Goal: Task Accomplishment & Management: Use online tool/utility

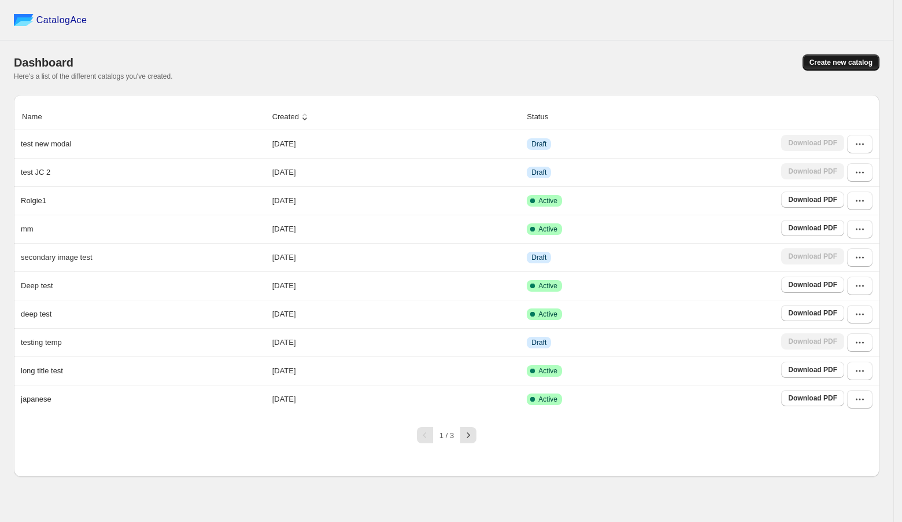
click at [820, 60] on span "Create new catalog" at bounding box center [841, 62] width 63 height 9
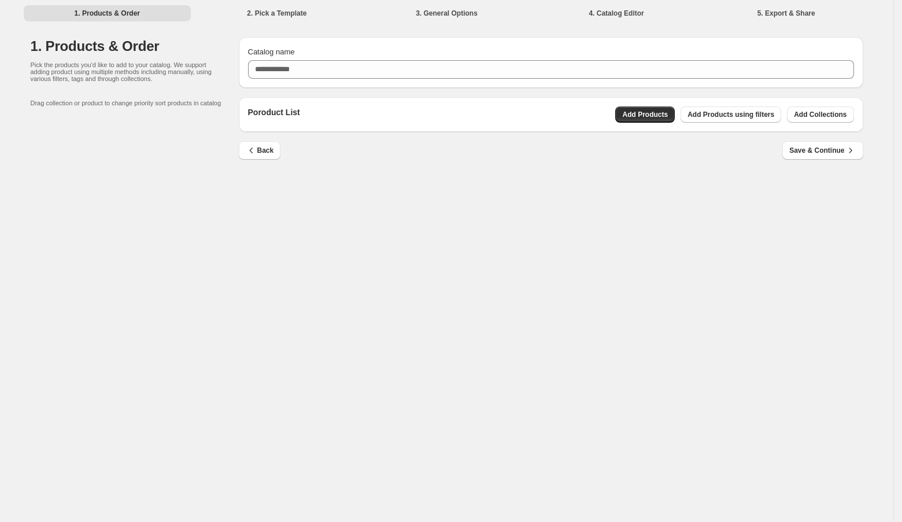
click at [580, 205] on div "1. Products & Order 2. Pick a Template 3. General Options 4. Catalog Editor 5. …" at bounding box center [447, 261] width 894 height 522
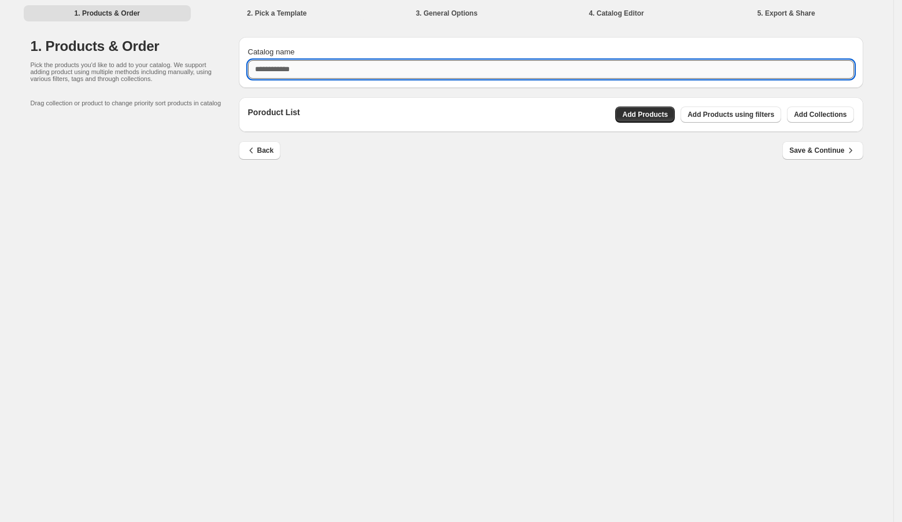
click at [339, 74] on input "Catalog name" at bounding box center [551, 69] width 606 height 19
type input "******"
click at [710, 162] on div "Back Save & Continue" at bounding box center [551, 158] width 625 height 34
drag, startPoint x: 415, startPoint y: 71, endPoint x: 97, endPoint y: 71, distance: 318.7
click at [100, 71] on div "1. Products & Order Pick the products you'd like to add to your catalog. We sup…" at bounding box center [447, 106] width 833 height 138
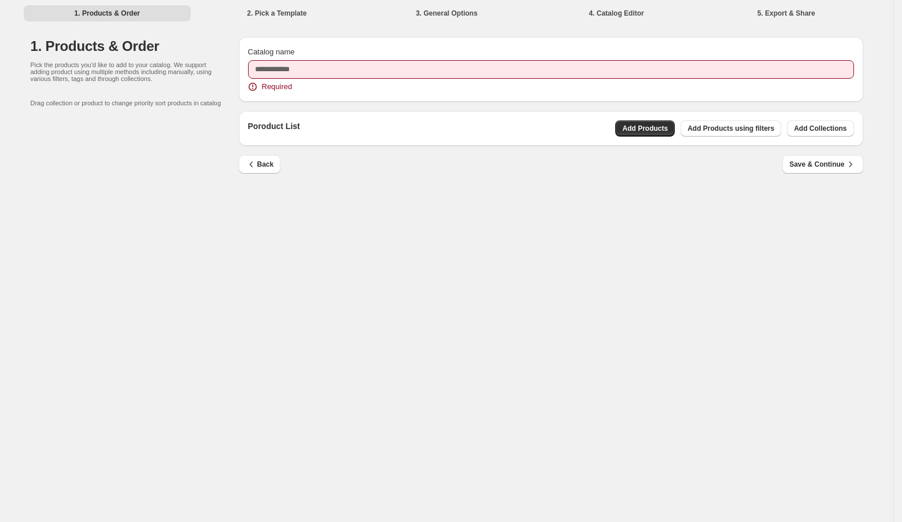
drag, startPoint x: 523, startPoint y: 254, endPoint x: 532, endPoint y: 254, distance: 8.7
click at [531, 254] on div "1. Products & Order 2. Pick a Template 3. General Options 4. Catalog Editor 5. …" at bounding box center [447, 261] width 894 height 522
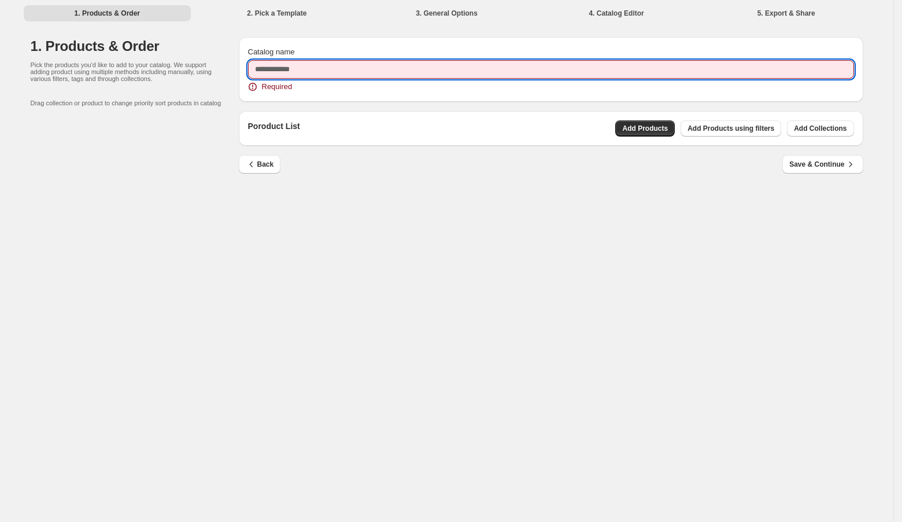
click at [393, 74] on input "Catalog name" at bounding box center [551, 69] width 606 height 19
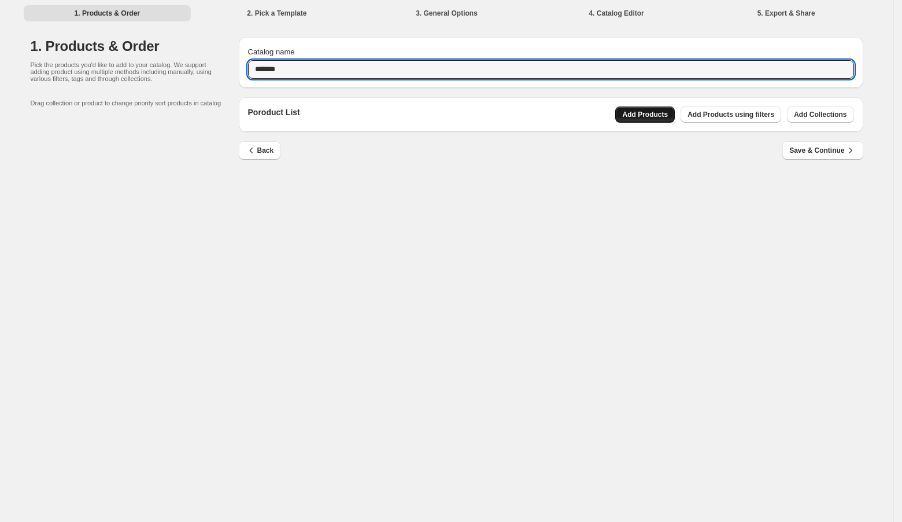
type input "*******"
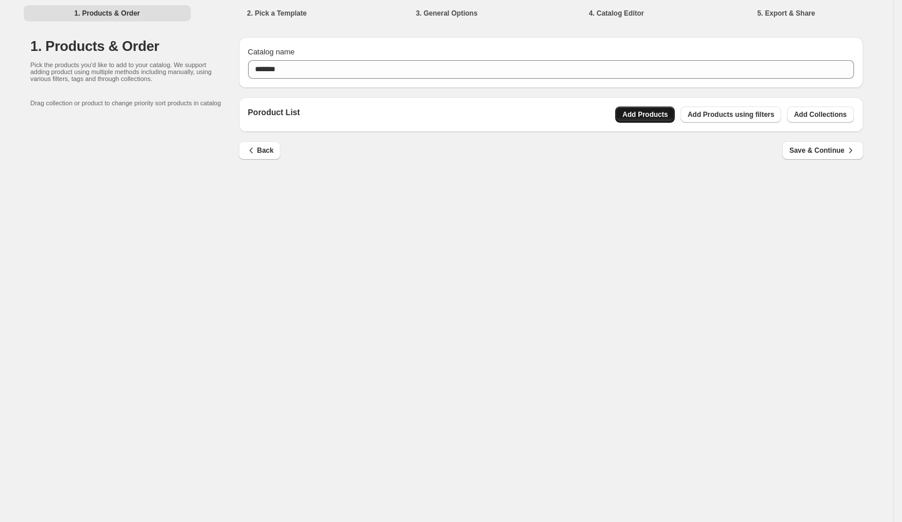
click at [639, 111] on span "Add Products" at bounding box center [645, 114] width 46 height 9
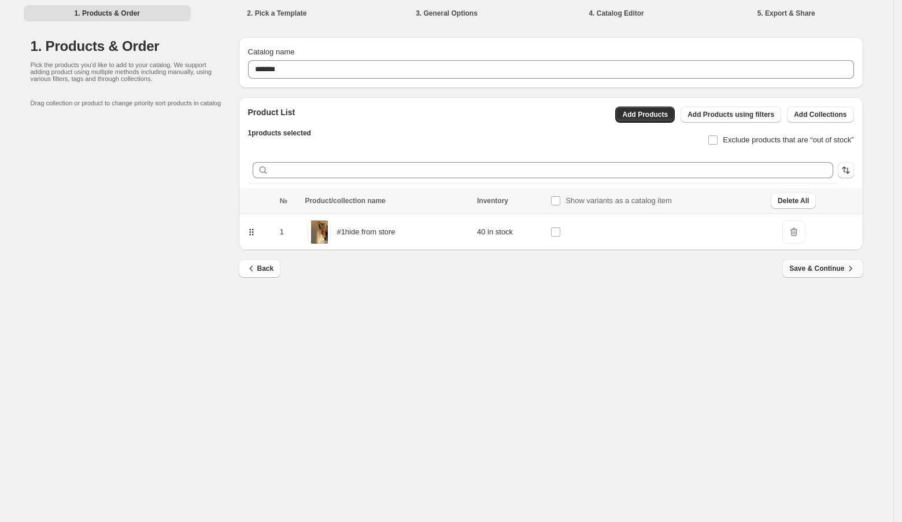
click at [814, 271] on span "Save & Continue" at bounding box center [823, 269] width 67 height 12
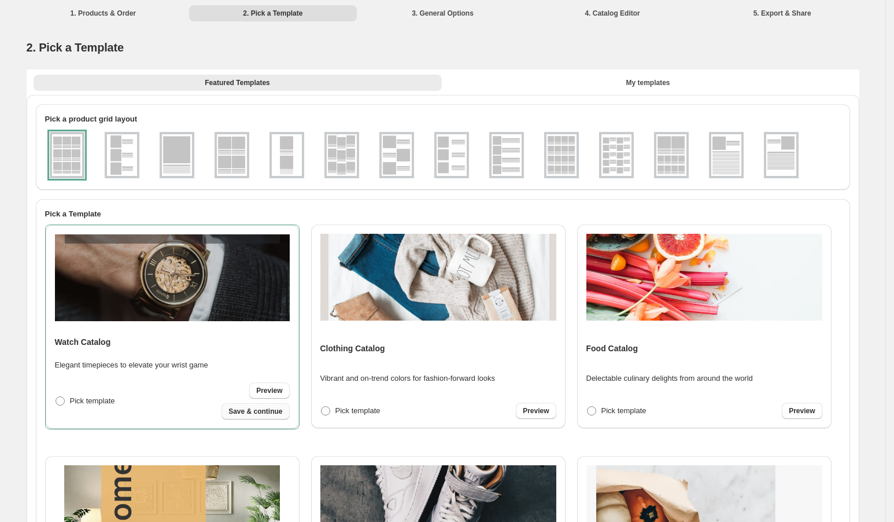
click at [275, 414] on span "Save & continue" at bounding box center [255, 411] width 54 height 9
select select "**********"
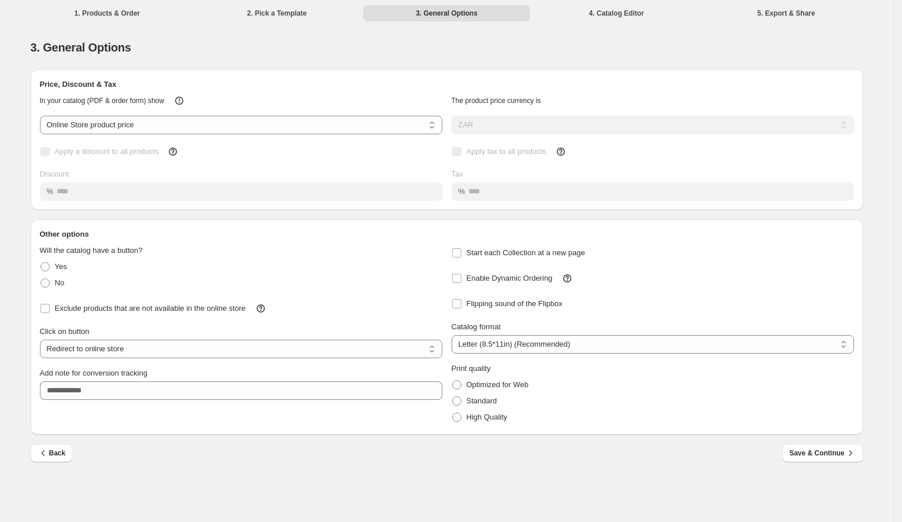
click at [703, 474] on div "Back Save & Continue" at bounding box center [447, 461] width 833 height 34
click at [671, 399] on div "Standard" at bounding box center [653, 401] width 403 height 16
click at [796, 449] on span "Save & Continue" at bounding box center [823, 453] width 67 height 12
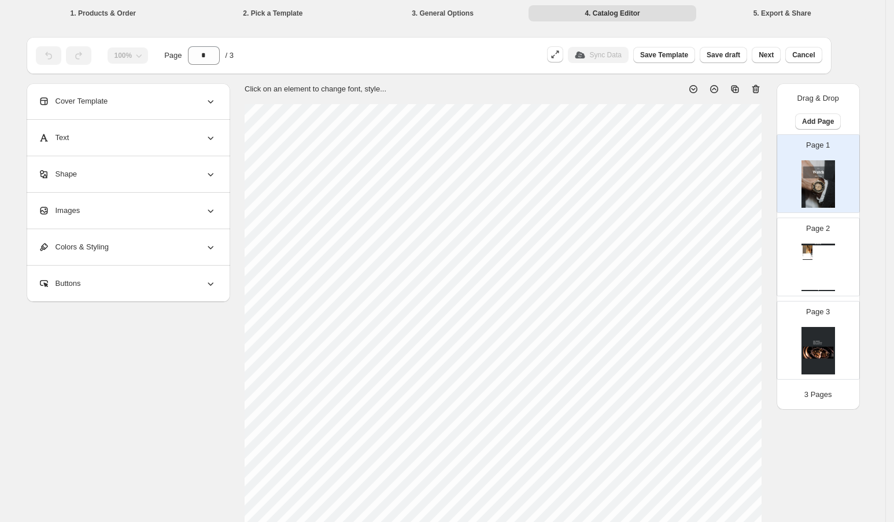
click at [811, 250] on img at bounding box center [808, 249] width 10 height 8
type input "*"
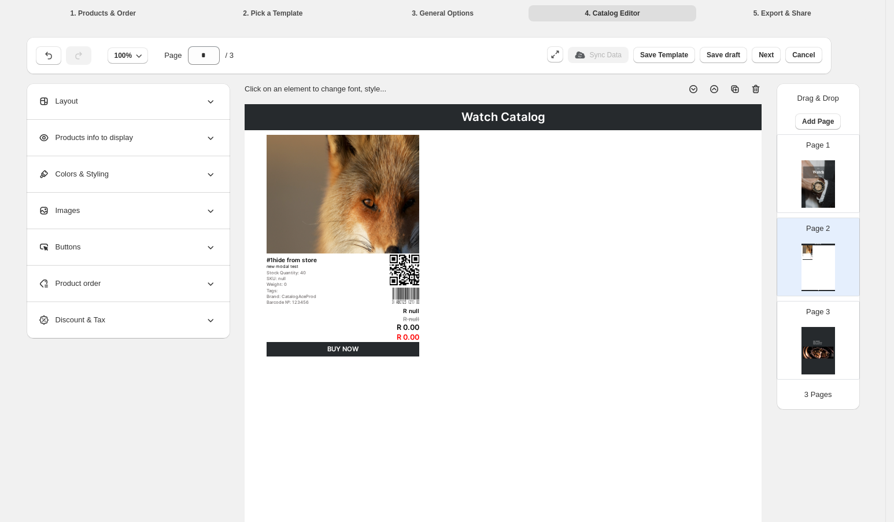
click at [133, 138] on span "Products info to display" at bounding box center [85, 138] width 95 height 12
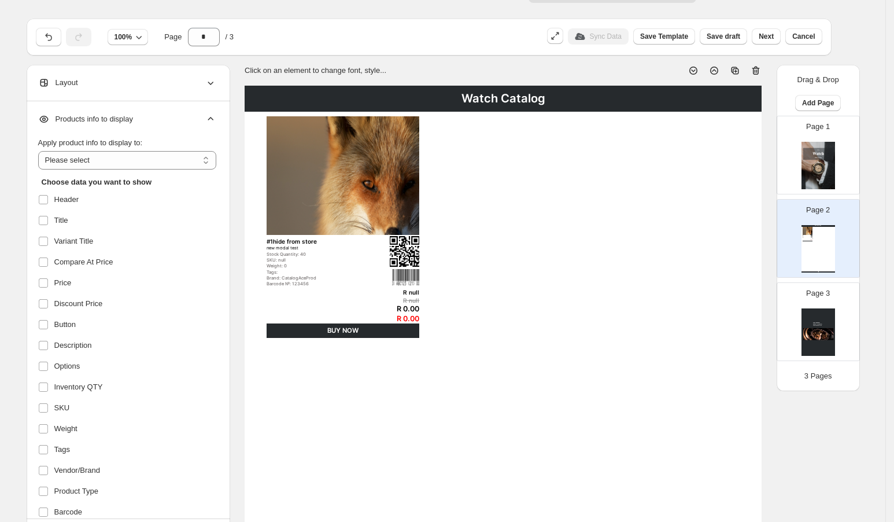
click at [344, 431] on div "Watch Catalog #1hide from store new modal test Stock Quantity: 40 SKU: null Wei…" at bounding box center [503, 451] width 517 height 731
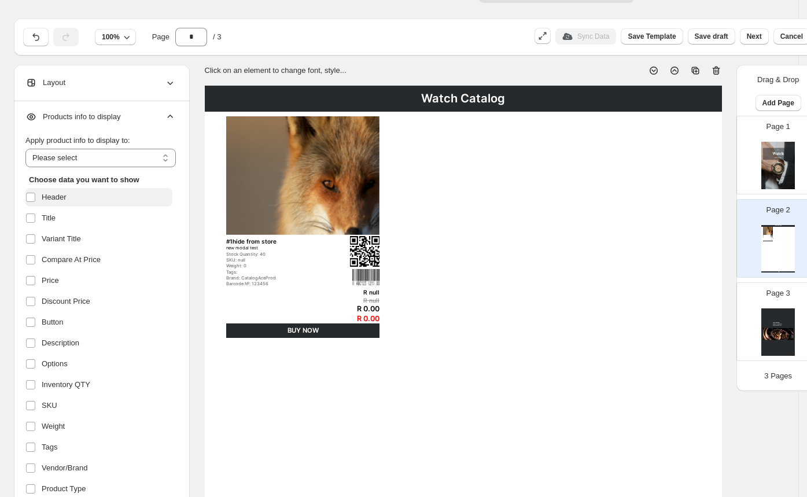
scroll to position [3, 0]
drag, startPoint x: 84, startPoint y: 194, endPoint x: 43, endPoint y: 194, distance: 41.1
click at [43, 194] on label "Header" at bounding box center [98, 196] width 147 height 19
copy span "Header"
drag, startPoint x: 61, startPoint y: 219, endPoint x: 42, endPoint y: 219, distance: 19.7
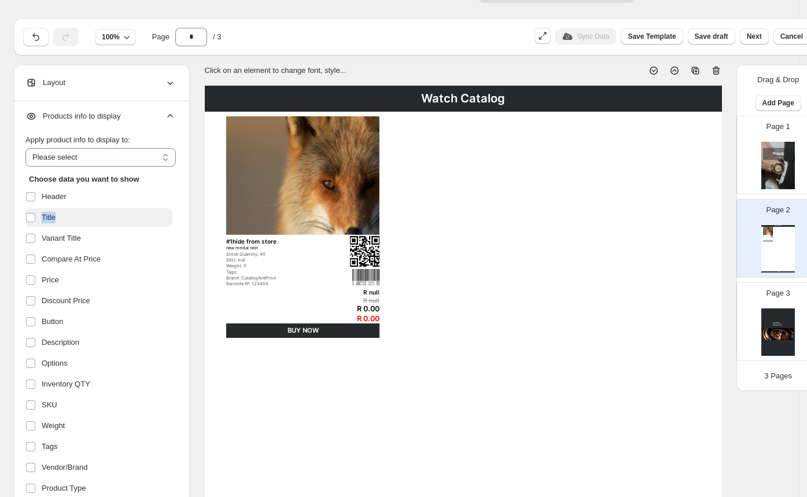
click at [42, 219] on label "Title" at bounding box center [98, 217] width 147 height 19
copy span "Title"
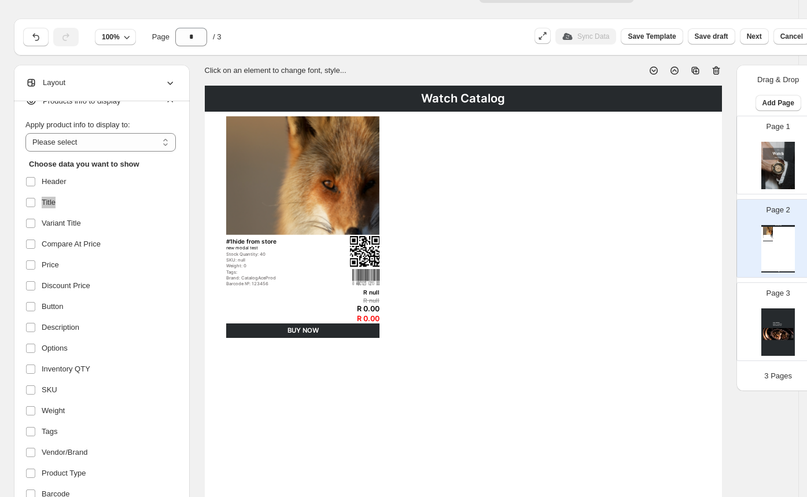
scroll to position [56, 0]
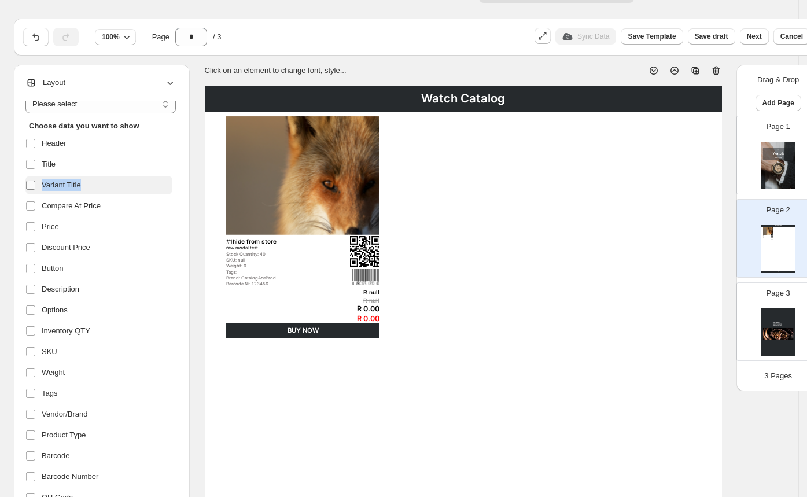
drag, startPoint x: 95, startPoint y: 185, endPoint x: 37, endPoint y: 184, distance: 58.4
click at [37, 184] on label "Variant Title" at bounding box center [98, 185] width 147 height 19
copy label "Variant Title"
drag, startPoint x: 121, startPoint y: 204, endPoint x: 40, endPoint y: 205, distance: 81.0
click at [40, 205] on label "Compare At Price" at bounding box center [98, 206] width 147 height 19
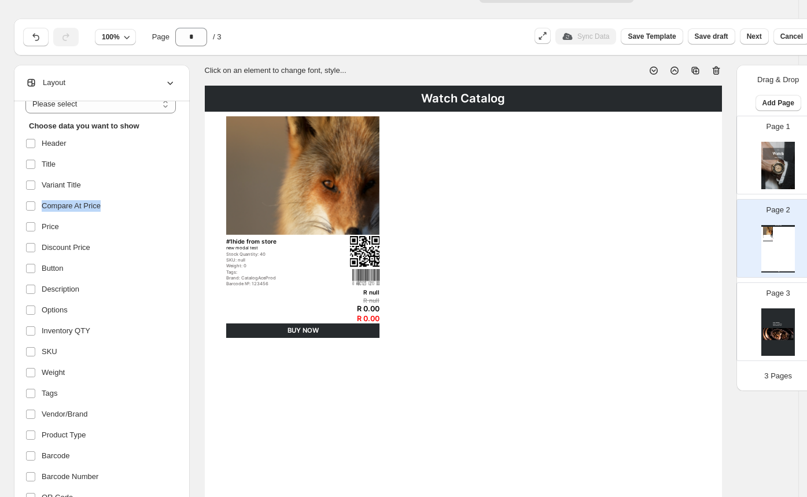
copy label "Compare At Price"
drag, startPoint x: 76, startPoint y: 226, endPoint x: 42, endPoint y: 227, distance: 34.7
click at [42, 227] on label "Price" at bounding box center [98, 226] width 147 height 19
copy span "Price"
click at [32, 246] on label "Discount Price" at bounding box center [98, 247] width 147 height 19
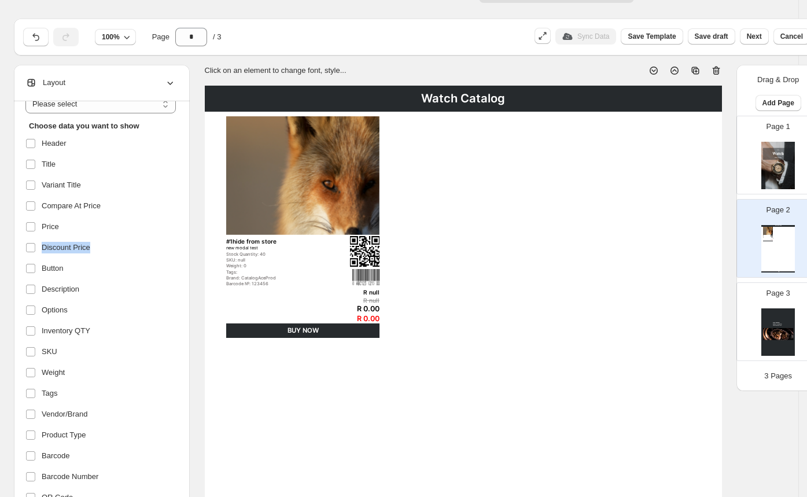
copy label "Discount Price"
drag, startPoint x: 78, startPoint y: 268, endPoint x: 42, endPoint y: 269, distance: 36.5
click at [42, 269] on label "Button" at bounding box center [98, 268] width 147 height 19
copy span "Button"
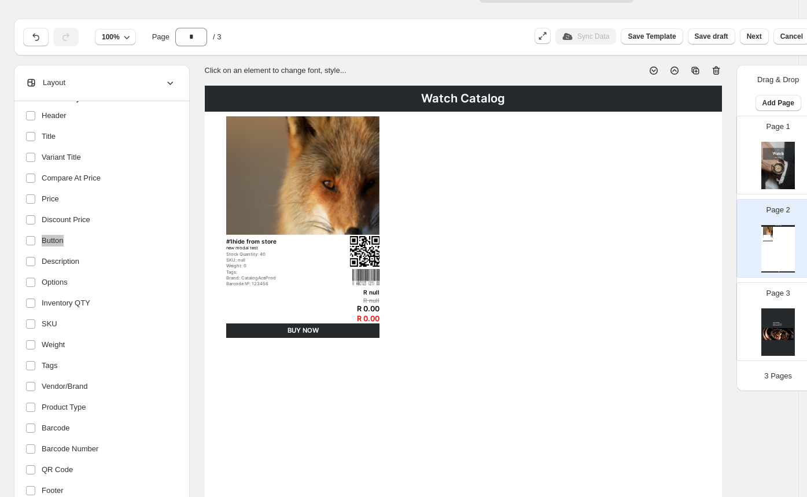
scroll to position [105, 0]
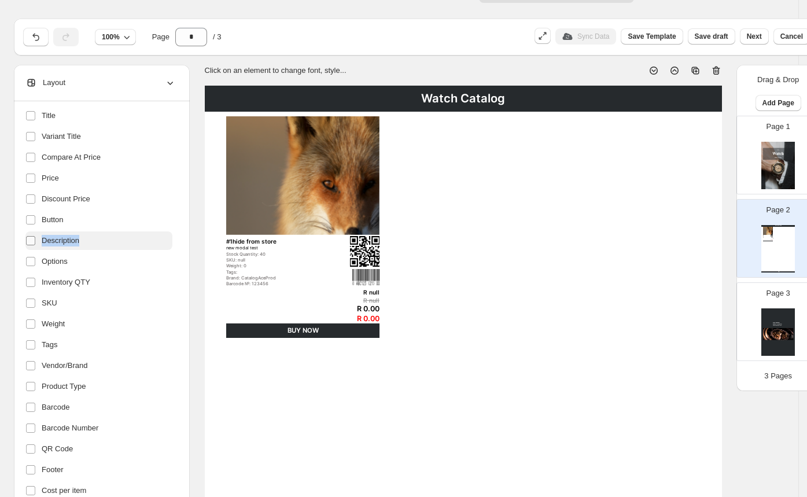
drag, startPoint x: 108, startPoint y: 244, endPoint x: 39, endPoint y: 241, distance: 68.9
click at [39, 241] on label "Description" at bounding box center [98, 240] width 147 height 19
copy label "Description"
drag, startPoint x: 99, startPoint y: 261, endPoint x: 39, endPoint y: 257, distance: 60.3
click at [39, 257] on label "Options" at bounding box center [98, 261] width 147 height 19
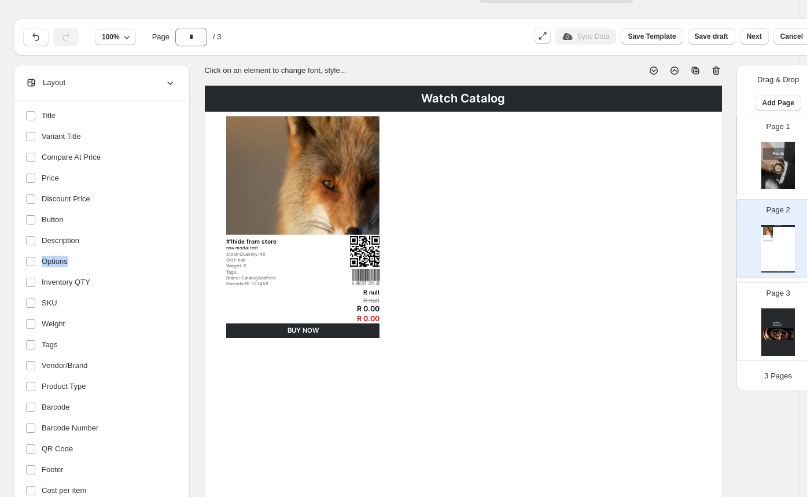
copy label "Options"
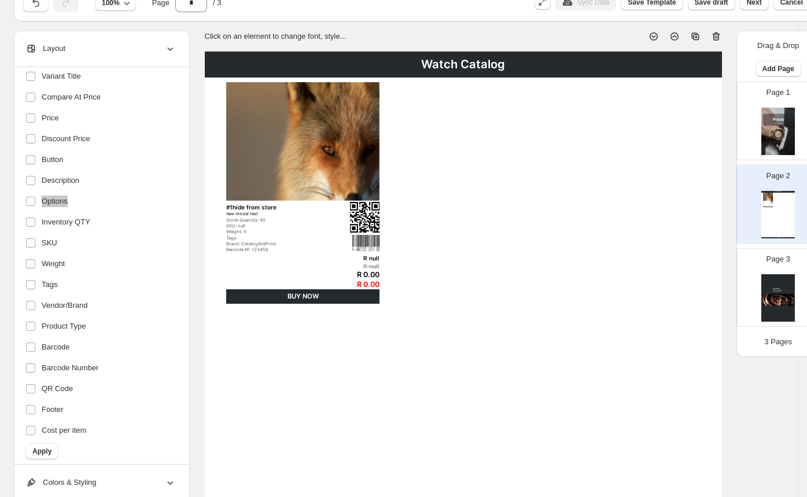
scroll to position [62, 0]
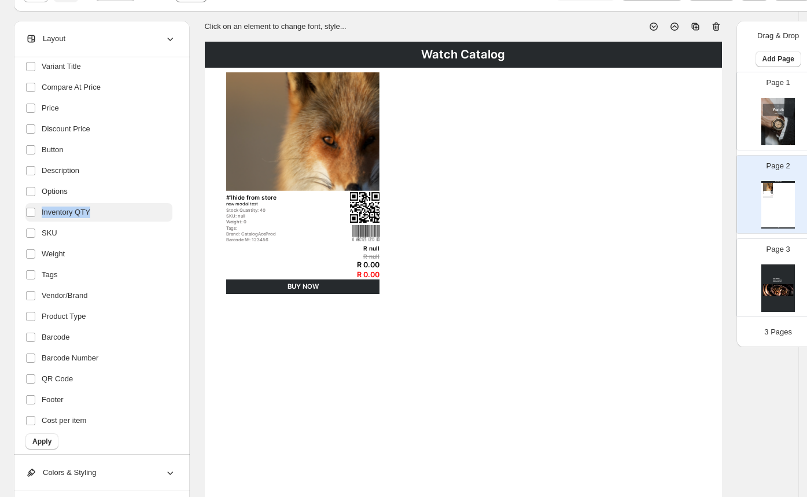
drag, startPoint x: 110, startPoint y: 211, endPoint x: 42, endPoint y: 211, distance: 68.8
click at [42, 211] on label "Inventory QTY" at bounding box center [98, 212] width 147 height 19
copy span "Inventory QTY"
drag, startPoint x: 75, startPoint y: 234, endPoint x: 43, endPoint y: 235, distance: 31.3
click at [43, 235] on label "SKU" at bounding box center [98, 233] width 147 height 19
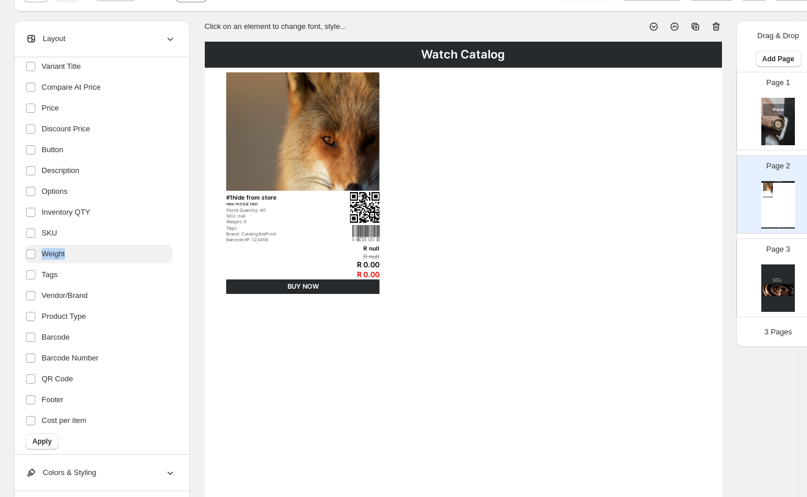
drag, startPoint x: 82, startPoint y: 253, endPoint x: 43, endPoint y: 254, distance: 38.8
click at [43, 254] on label "Weight" at bounding box center [98, 254] width 147 height 19
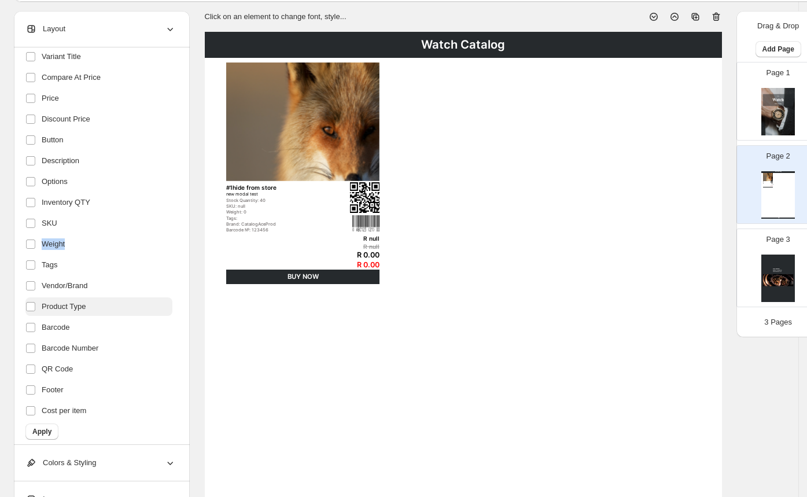
scroll to position [73, 0]
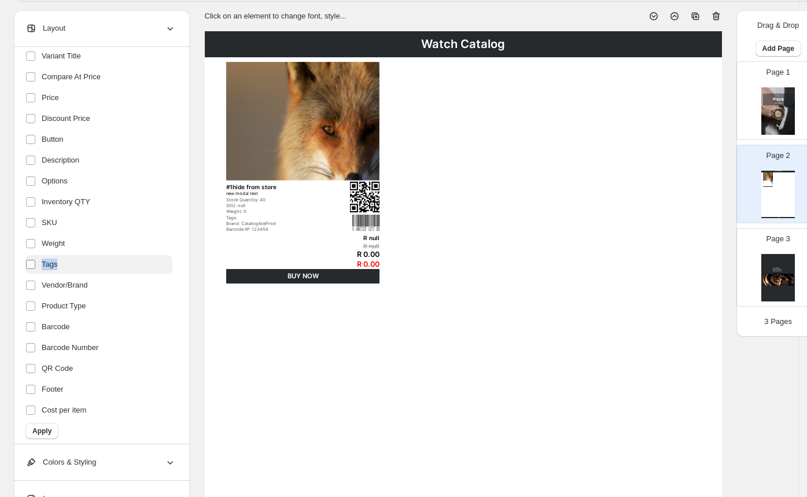
click at [32, 265] on label "Tags" at bounding box center [98, 264] width 147 height 19
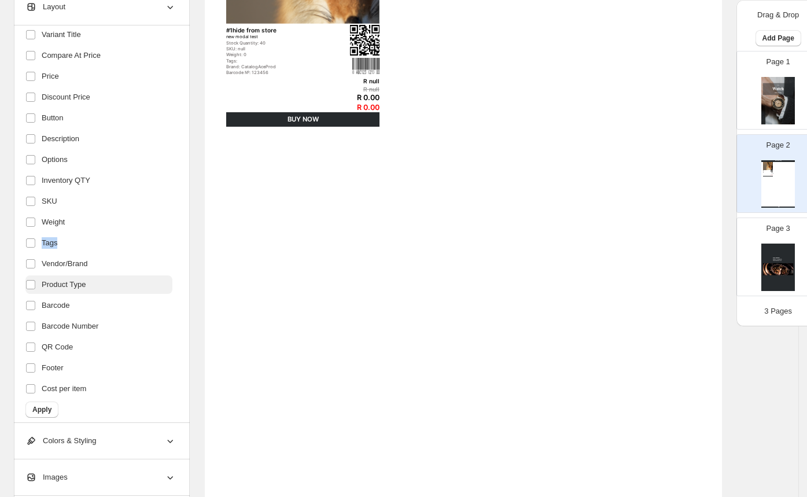
scroll to position [232, 0]
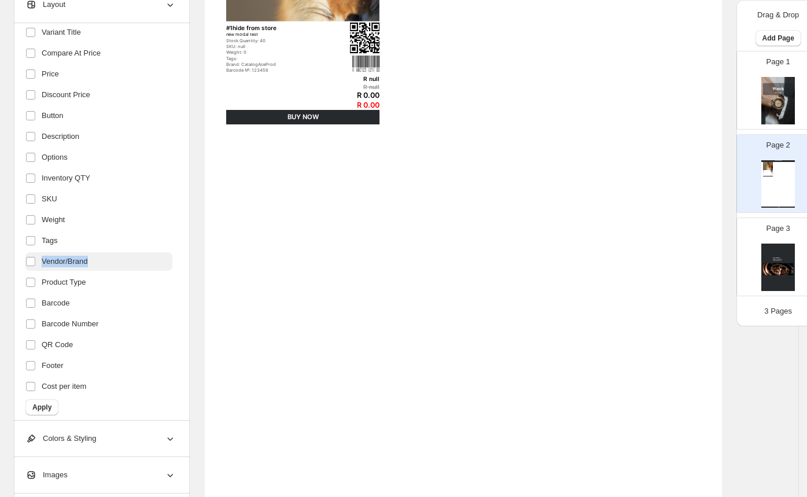
drag, startPoint x: 100, startPoint y: 259, endPoint x: 43, endPoint y: 260, distance: 57.3
click at [43, 260] on label "Vendor/Brand" at bounding box center [98, 261] width 147 height 19
drag, startPoint x: 108, startPoint y: 281, endPoint x: 42, endPoint y: 280, distance: 66.5
click at [42, 280] on label "Product Type" at bounding box center [98, 282] width 147 height 19
drag, startPoint x: 99, startPoint y: 301, endPoint x: 42, endPoint y: 301, distance: 57.3
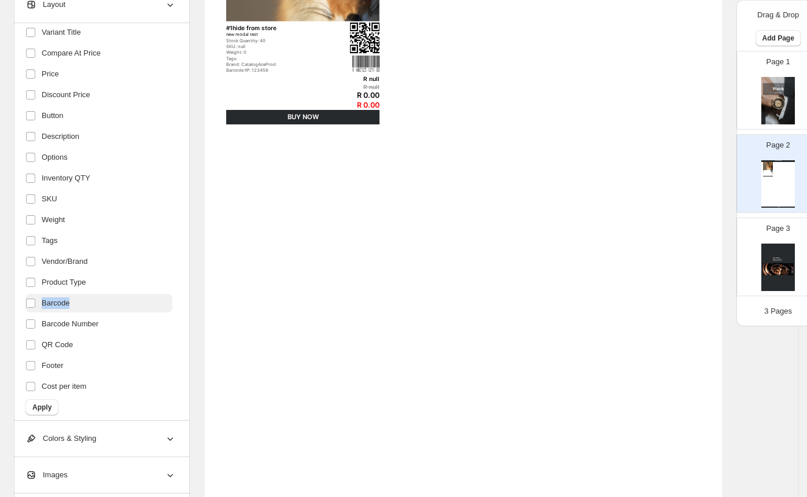
click at [42, 301] on label "Barcode" at bounding box center [98, 303] width 147 height 19
drag, startPoint x: 128, startPoint y: 316, endPoint x: 42, endPoint y: 317, distance: 86.2
click at [42, 317] on label "Barcode Number" at bounding box center [98, 324] width 147 height 19
drag, startPoint x: 107, startPoint y: 338, endPoint x: 36, endPoint y: 335, distance: 71.2
click at [36, 335] on label "QR Code" at bounding box center [98, 344] width 147 height 19
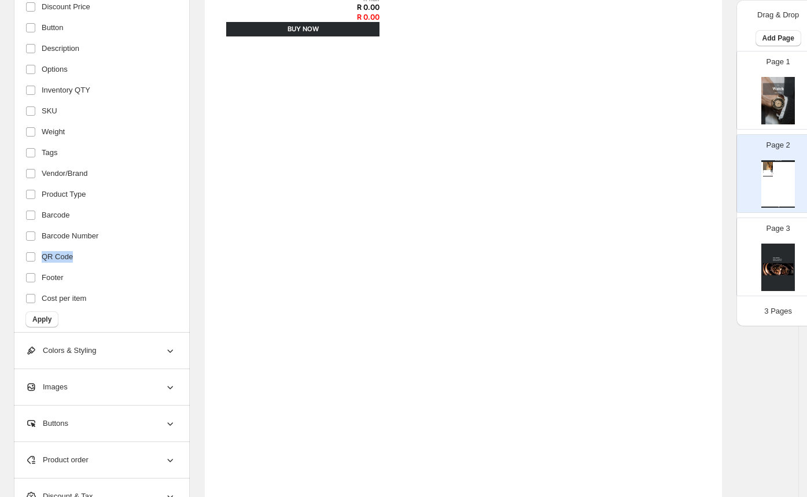
scroll to position [385, 0]
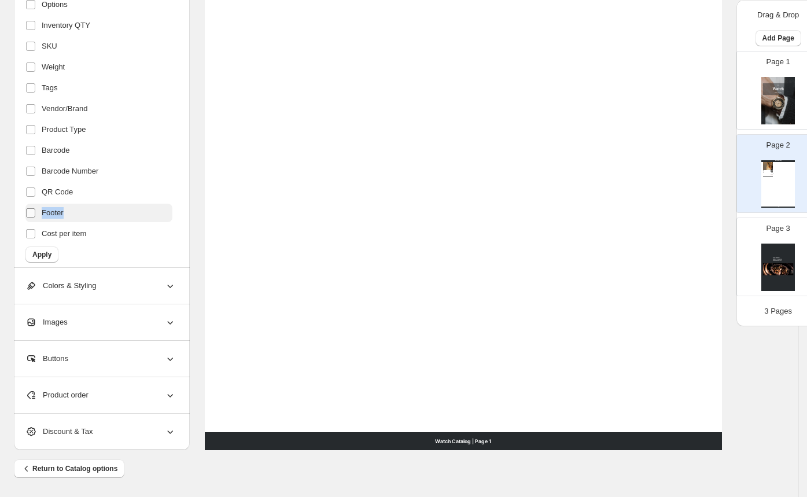
drag, startPoint x: 76, startPoint y: 210, endPoint x: 40, endPoint y: 209, distance: 35.9
click at [40, 209] on label "Footer" at bounding box center [98, 213] width 147 height 19
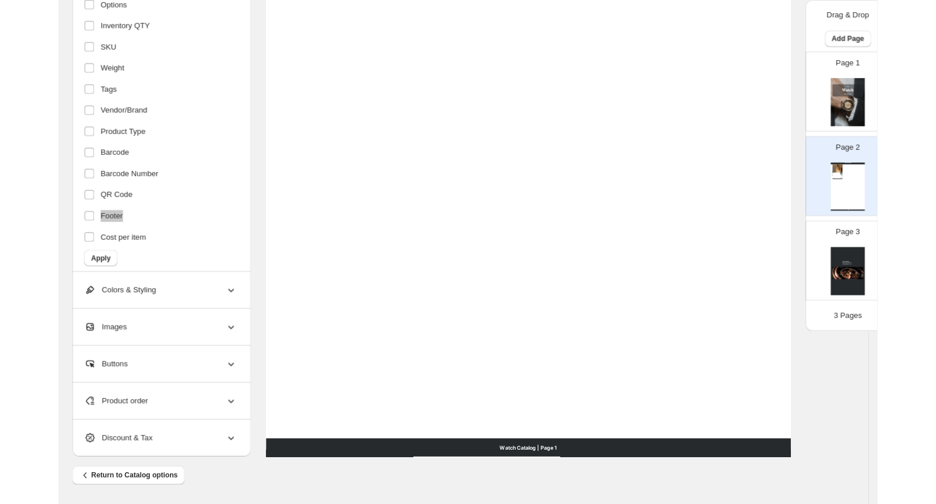
scroll to position [0, 0]
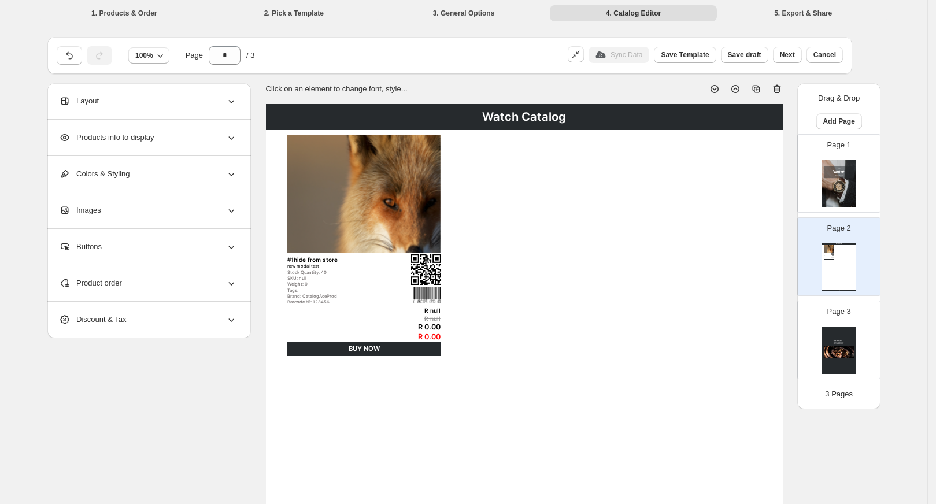
click at [235, 136] on icon at bounding box center [232, 138] width 12 height 12
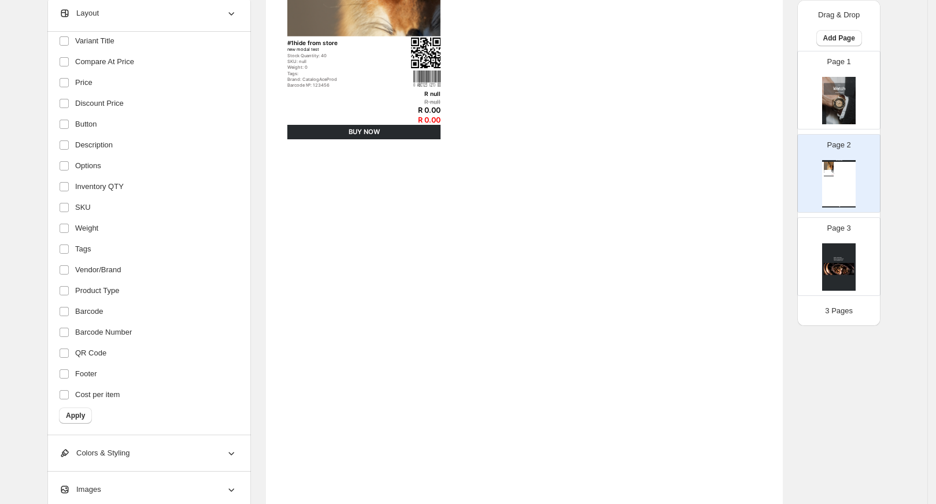
scroll to position [377, 0]
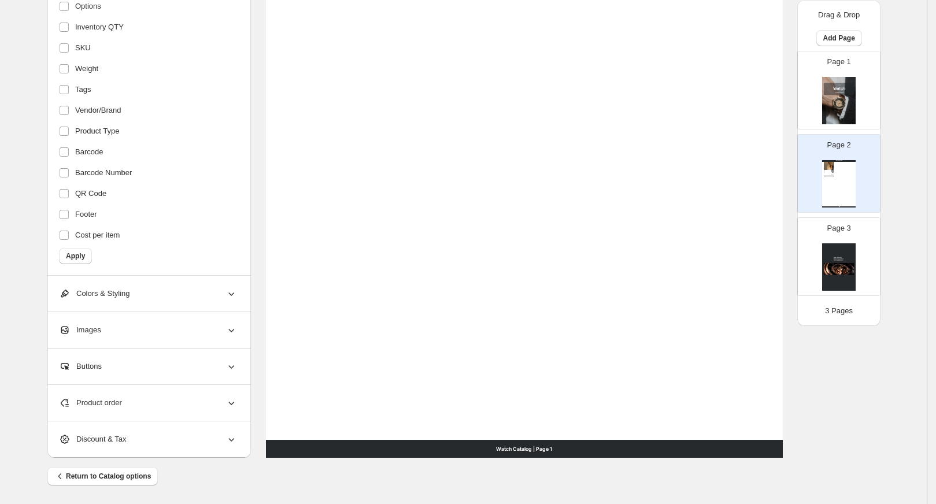
click at [372, 245] on div "Watch Catalog #1hide from store new modal test Stock Quantity: 40 SKU: null Wei…" at bounding box center [524, 93] width 517 height 731
click at [72, 235] on label "Cost per item" at bounding box center [146, 235] width 175 height 19
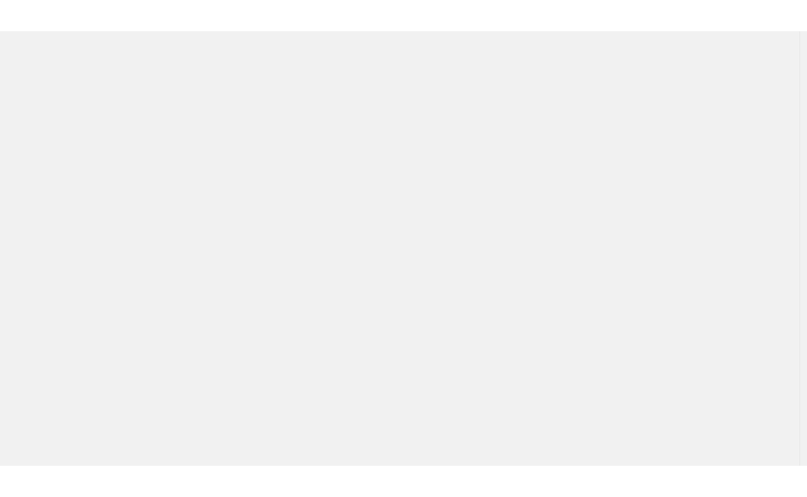
scroll to position [0, 0]
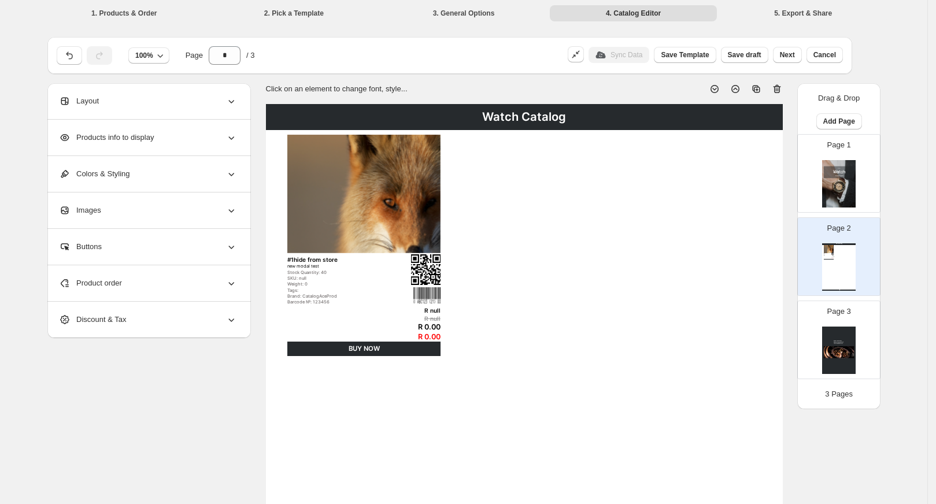
click at [237, 140] on icon at bounding box center [232, 138] width 12 height 12
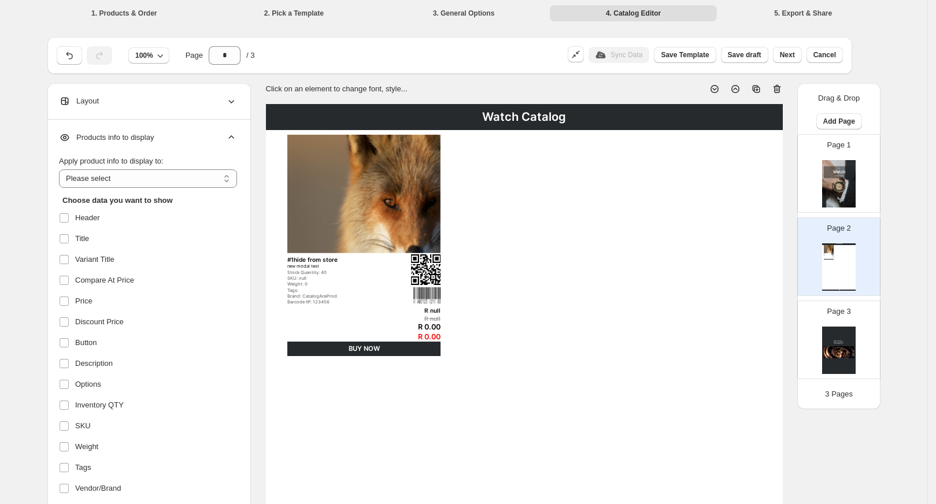
click at [237, 140] on icon at bounding box center [232, 138] width 12 height 12
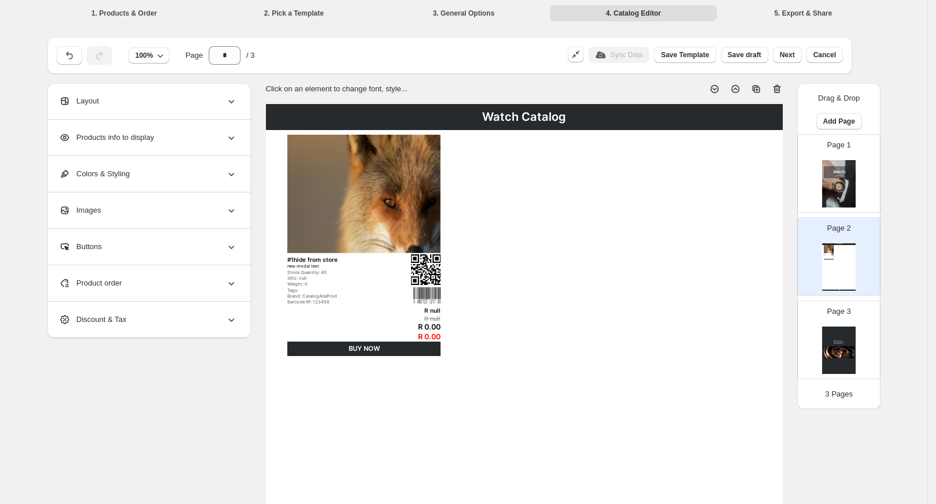
click at [216, 142] on div "Products info to display" at bounding box center [148, 138] width 178 height 36
